Goal: Book appointment/travel/reservation

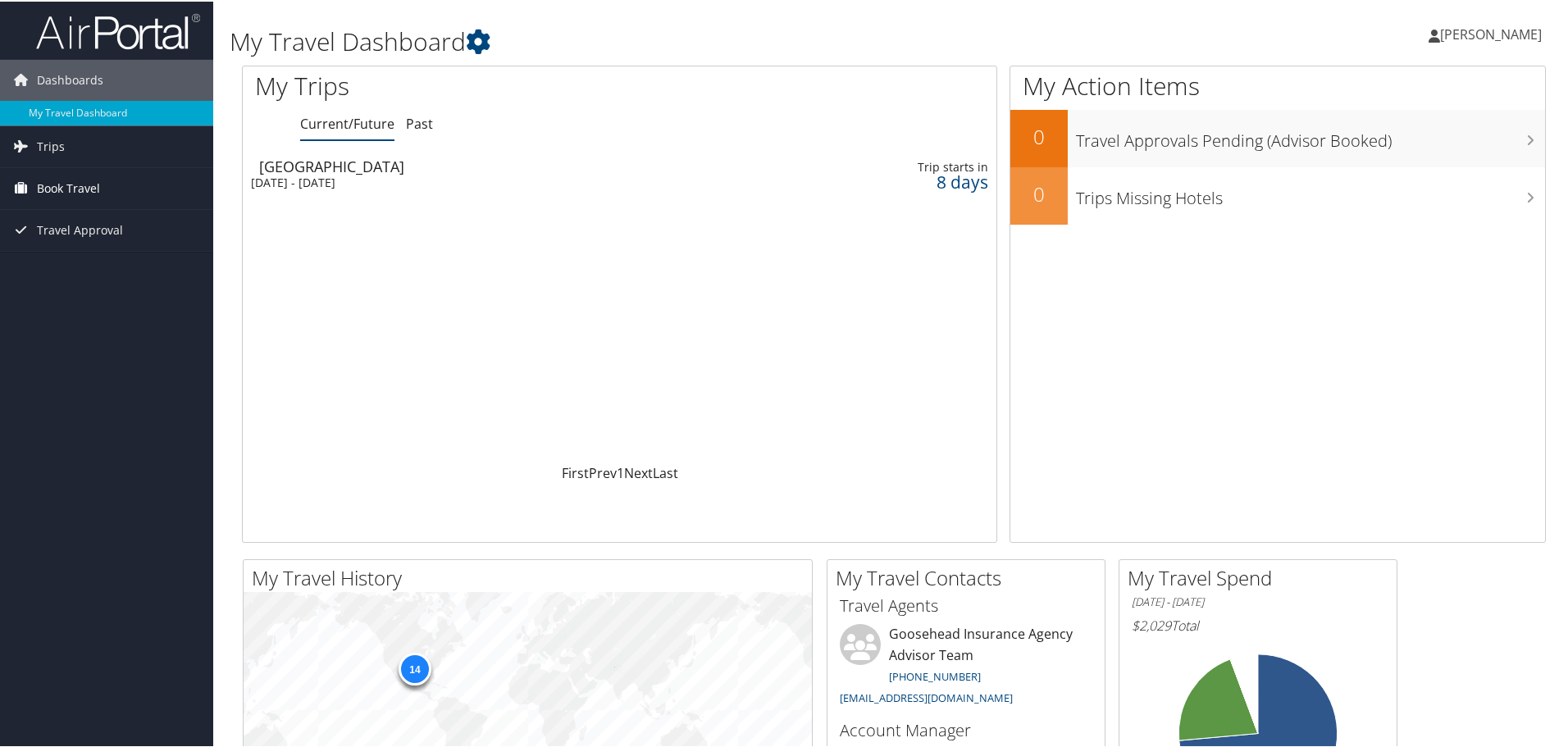
click at [84, 187] on span "Book Travel" at bounding box center [68, 187] width 63 height 41
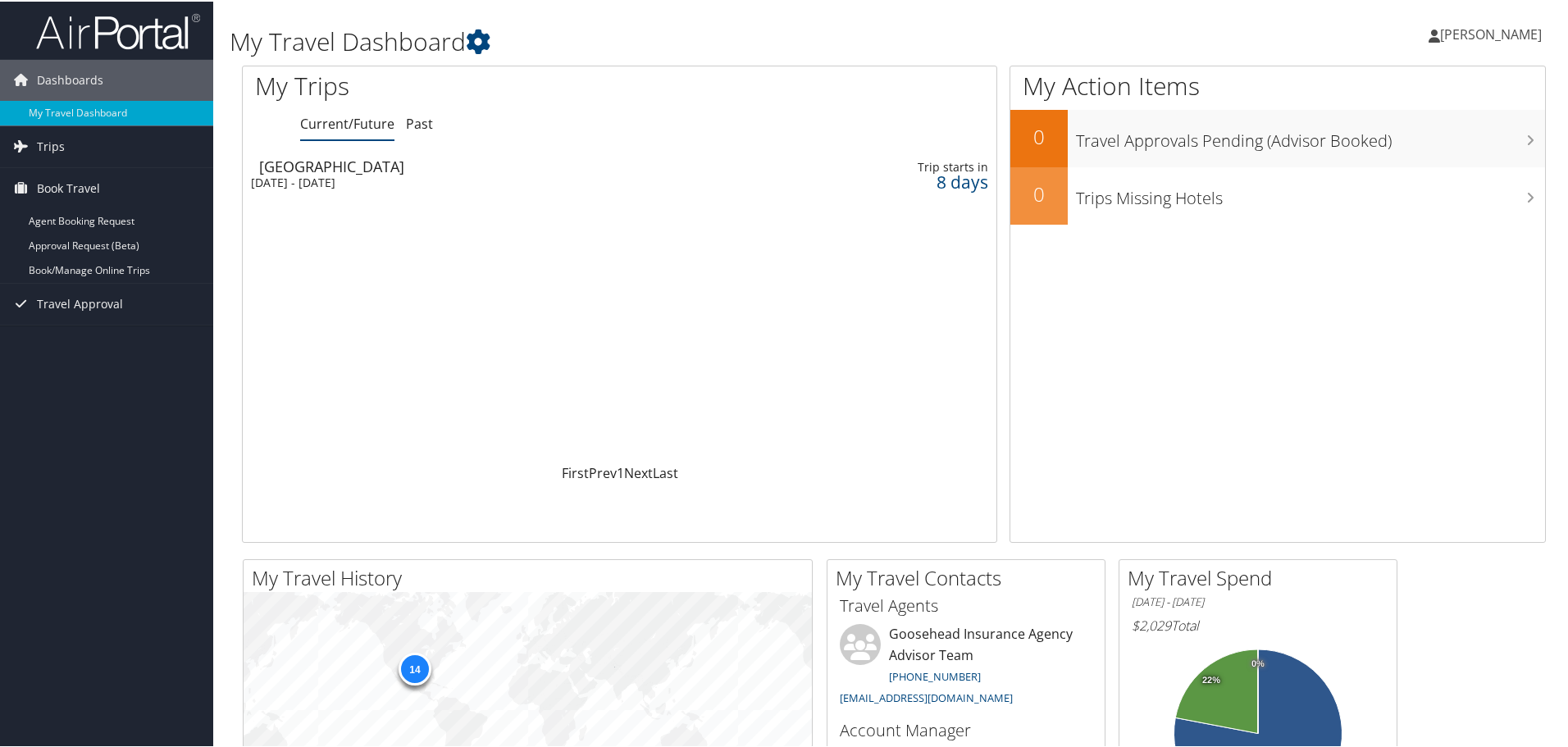
drag, startPoint x: 612, startPoint y: 432, endPoint x: 430, endPoint y: 229, distance: 272.6
click at [611, 435] on div "Loading... Birmingham Thu 16 Oct 2025 - Fri 17 Oct 2025 Trip starts in 8 days" at bounding box center [619, 306] width 753 height 312
click at [288, 166] on div "[GEOGRAPHIC_DATA]" at bounding box center [490, 164] width 462 height 14
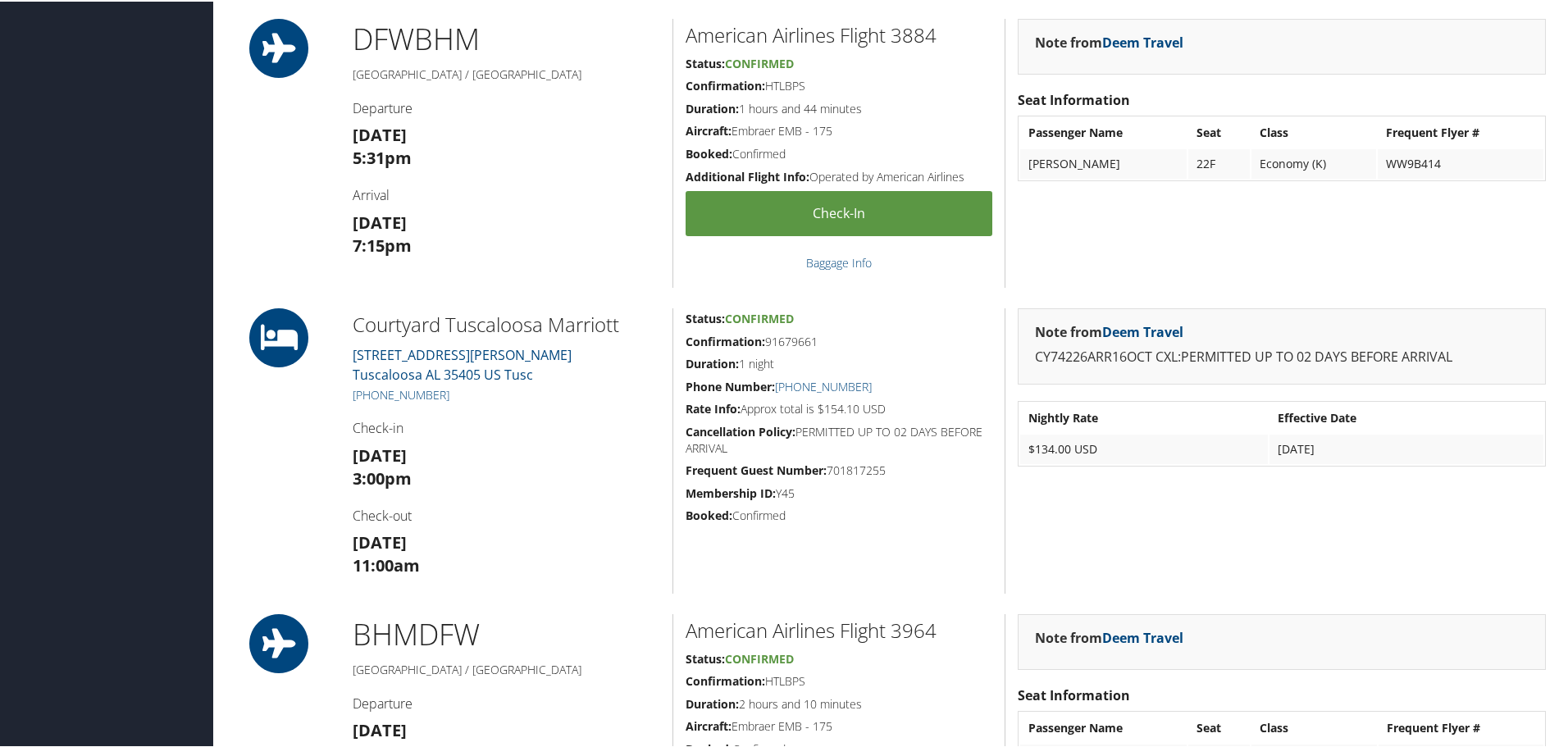
scroll to position [574, 0]
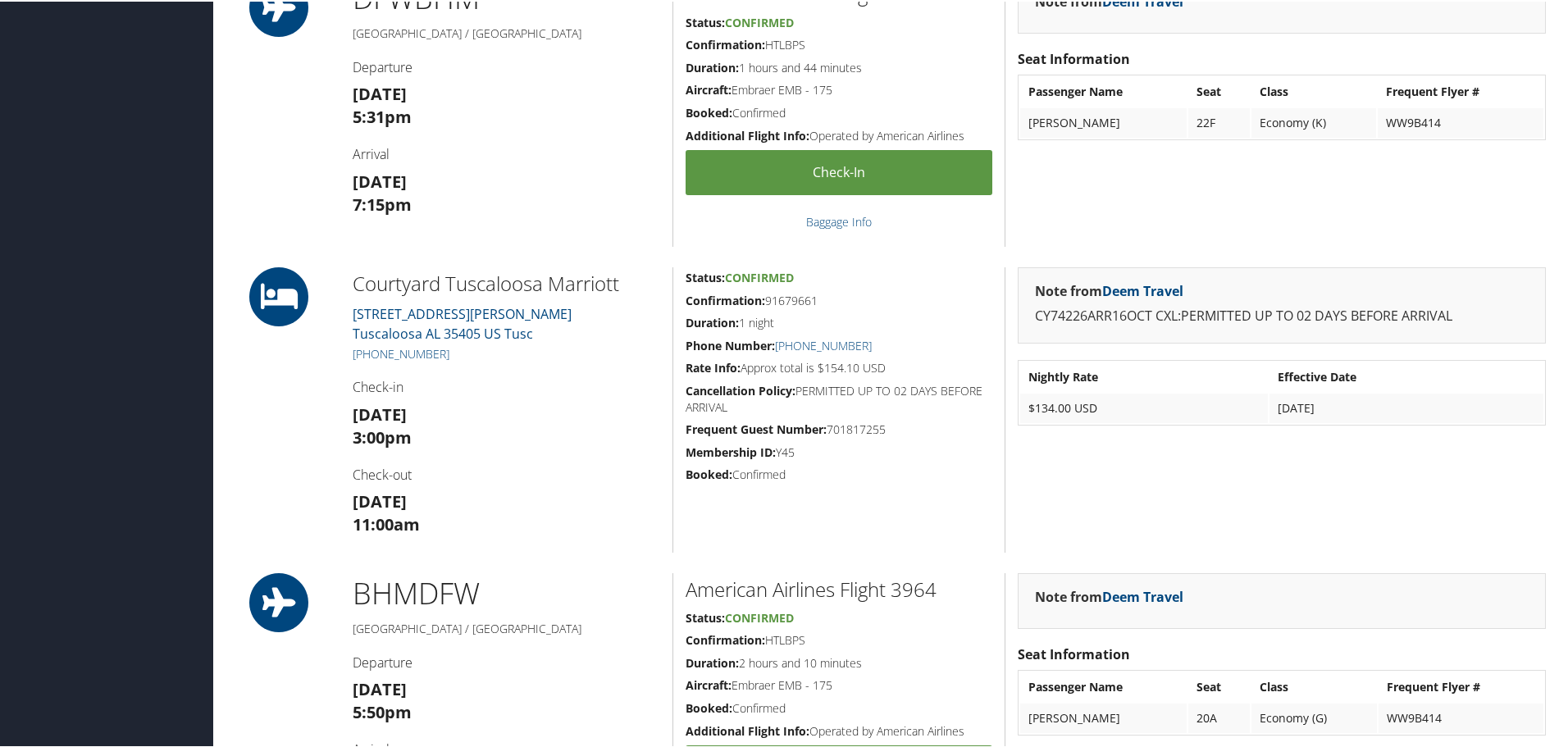
click at [538, 279] on h2 "Courtyard Tuscaloosa Marriott" at bounding box center [506, 281] width 308 height 28
click at [279, 286] on icon at bounding box center [278, 295] width 74 height 59
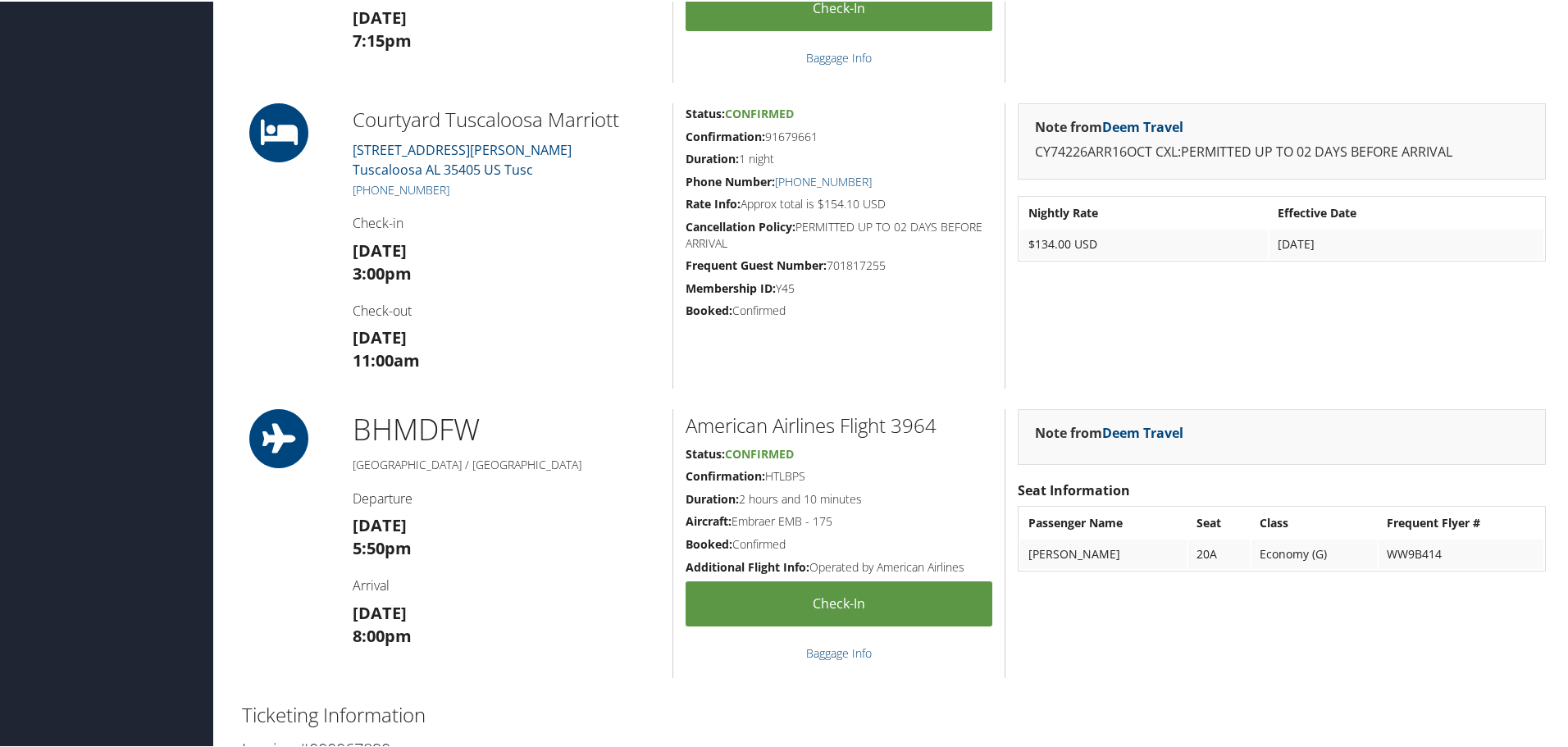
scroll to position [0, 0]
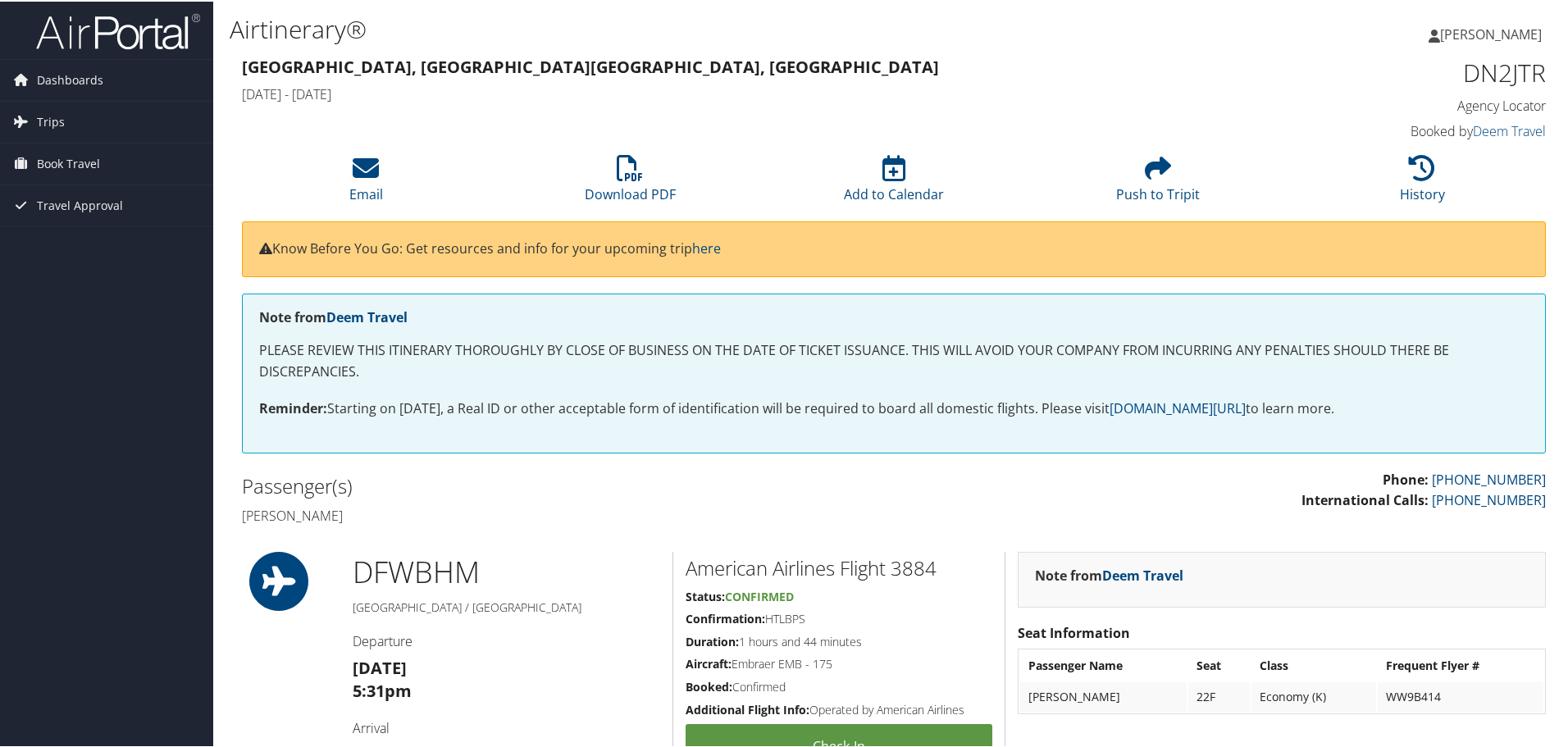
drag, startPoint x: 948, startPoint y: 518, endPoint x: 981, endPoint y: 225, distance: 294.9
click at [77, 148] on span "Book Travel" at bounding box center [68, 162] width 63 height 41
click at [123, 247] on link "Book/Manage Online Trips" at bounding box center [107, 244] width 213 height 25
